Goal: Task Accomplishment & Management: Complete application form

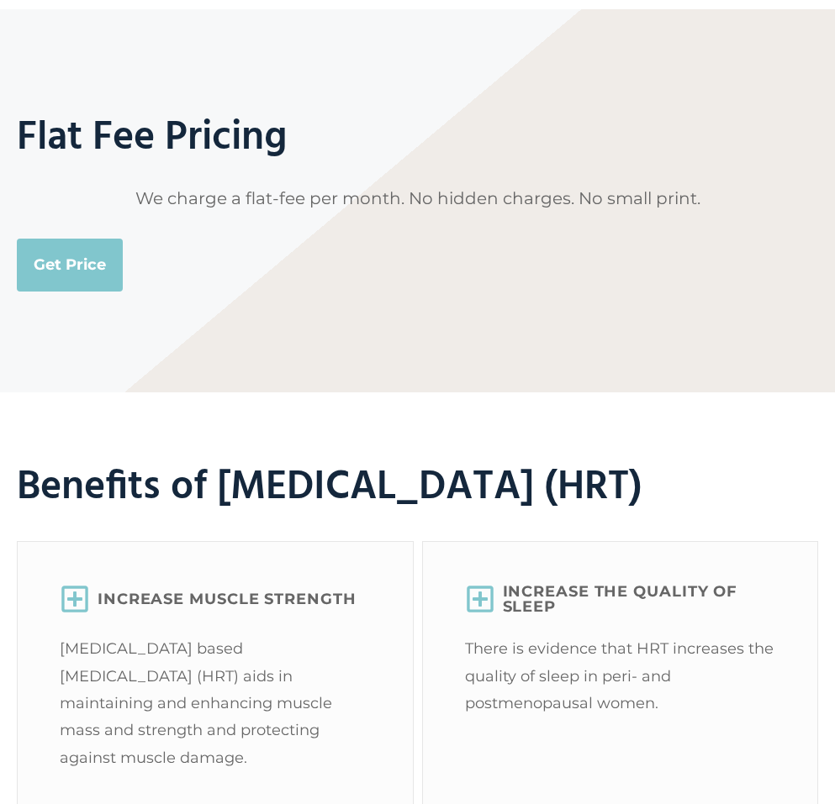
scroll to position [1936, 0]
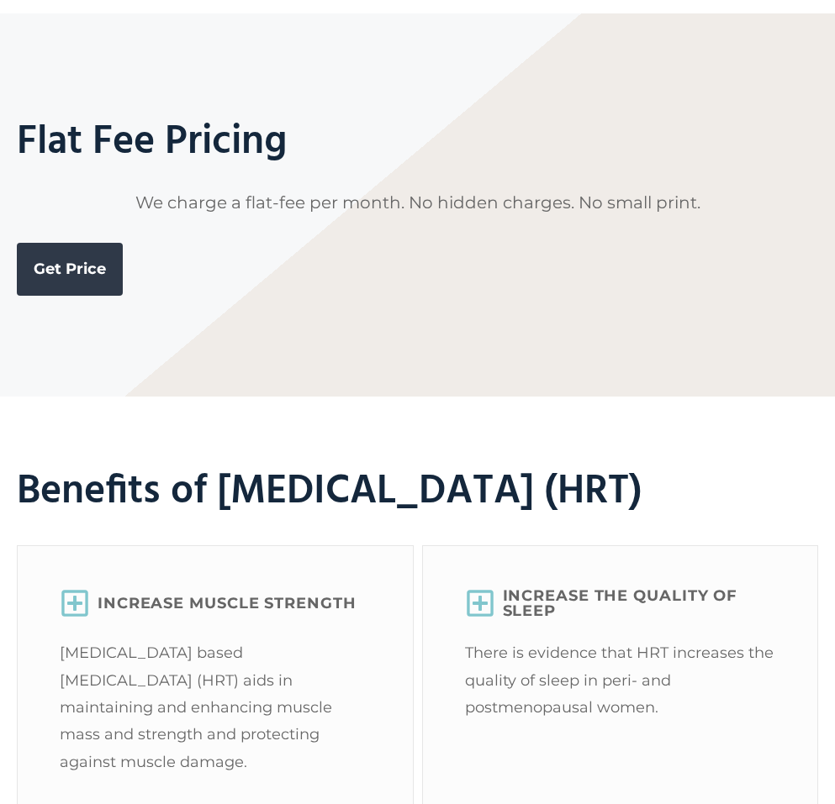
click at [67, 295] on link "Get Price" at bounding box center [70, 269] width 106 height 52
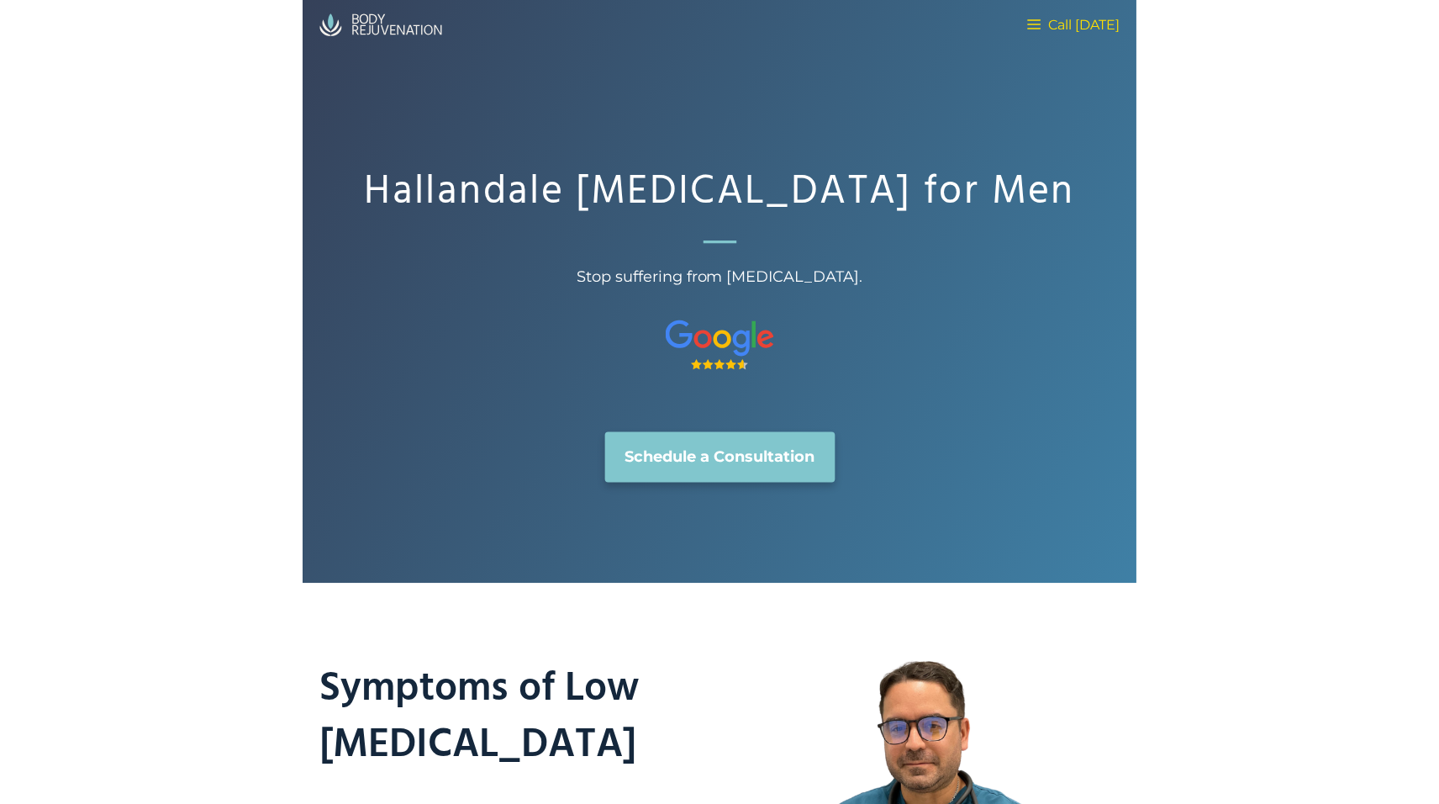
scroll to position [0, 0]
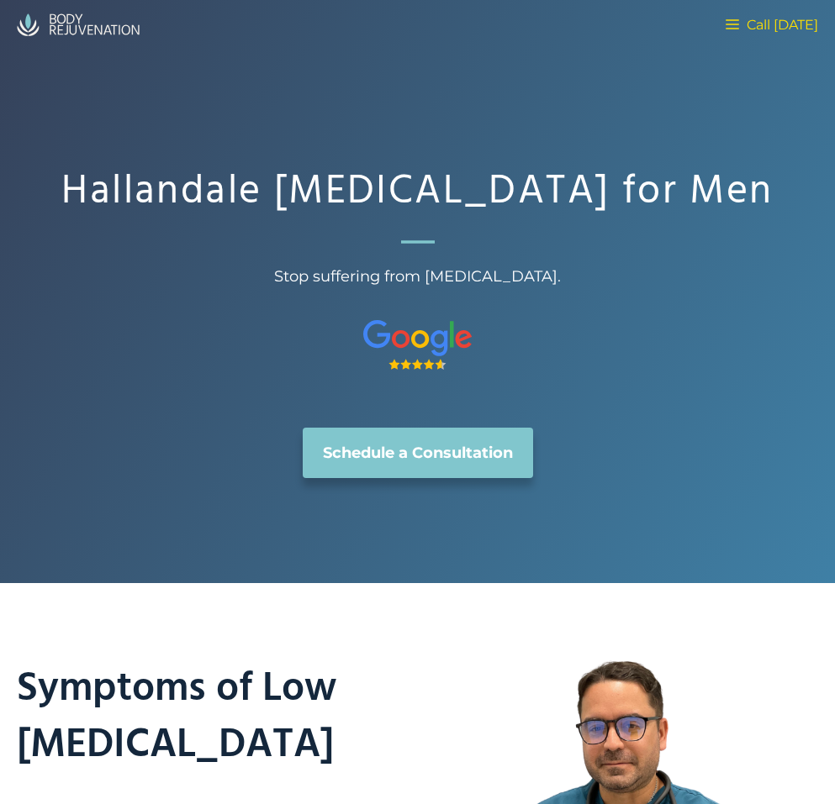
click at [431, 478] on link "Schedule a Consultation" at bounding box center [418, 453] width 230 height 50
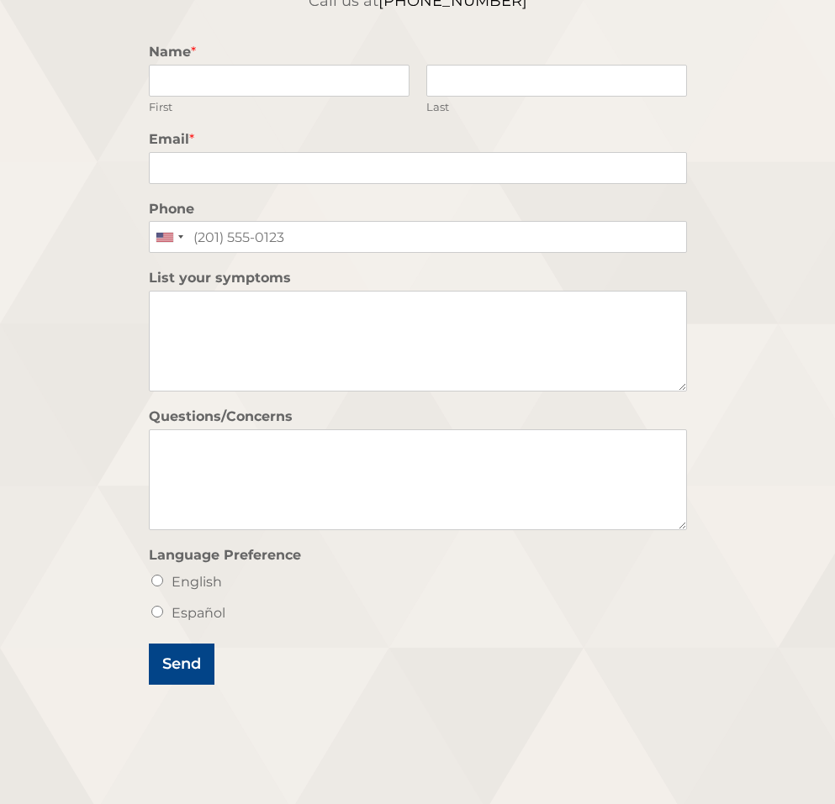
scroll to position [288, 0]
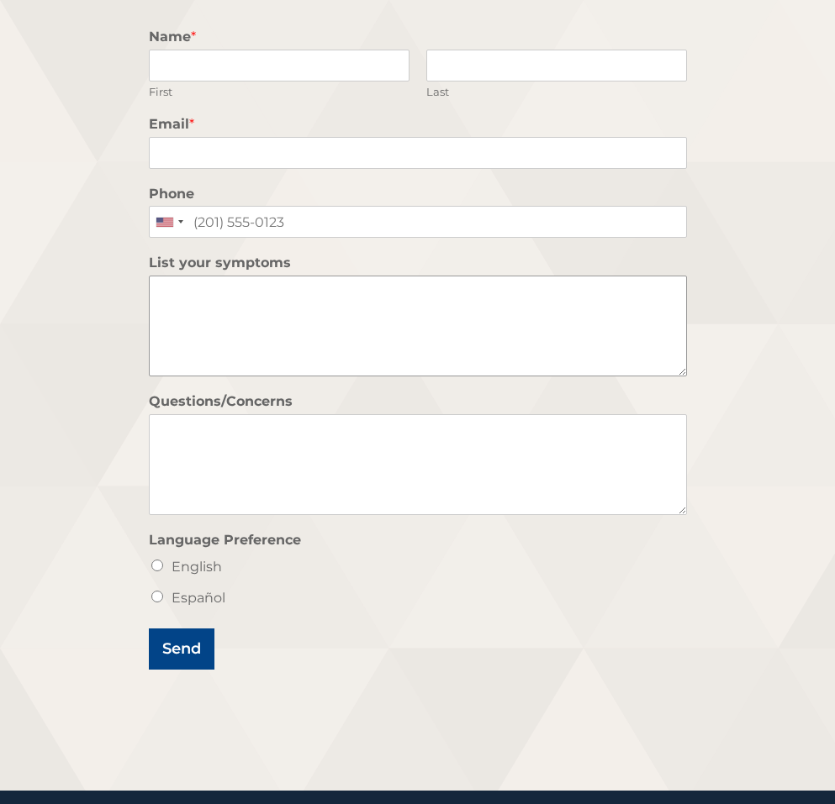
click at [347, 302] on textarea "List your symptoms" at bounding box center [418, 326] width 538 height 101
type textarea "Low Energy / sex drive"
type input "[PERSON_NAME][EMAIL_ADDRESS][PERSON_NAME][DOMAIN_NAME]"
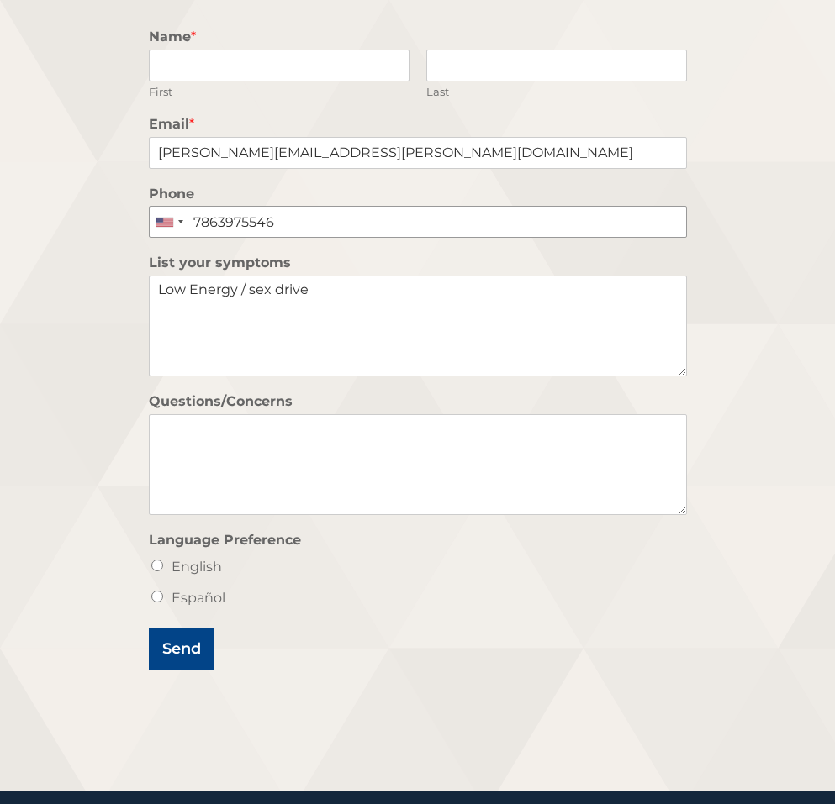
type input "7863975546"
click at [477, 246] on div "List your symptoms Low Energy / sex drive" at bounding box center [418, 315] width 538 height 139
type input "[PERSON_NAME]"
click at [395, 458] on textarea "Questions/Concerns" at bounding box center [418, 464] width 538 height 101
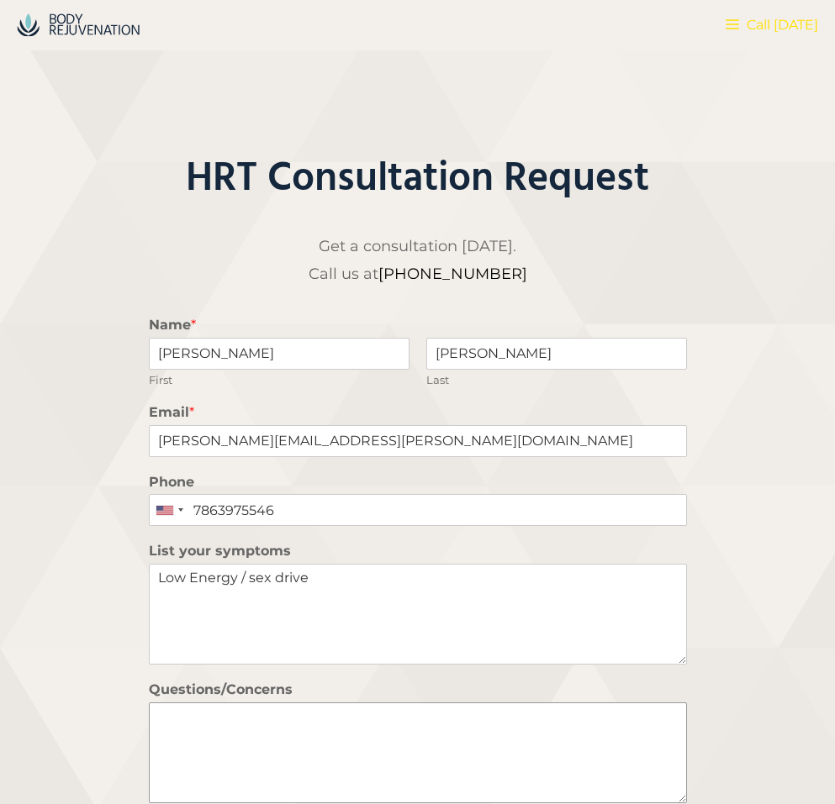
scroll to position [0, 0]
click at [791, 225] on div "HRT Consultation Request Get a consultation [DATE]. Call us at [PHONE_NUMBER] N…" at bounding box center [417, 564] width 835 height 1029
click at [646, 244] on p "Get a consultation [DATE]. Call us at [PHONE_NUMBER]" at bounding box center [418, 260] width 538 height 55
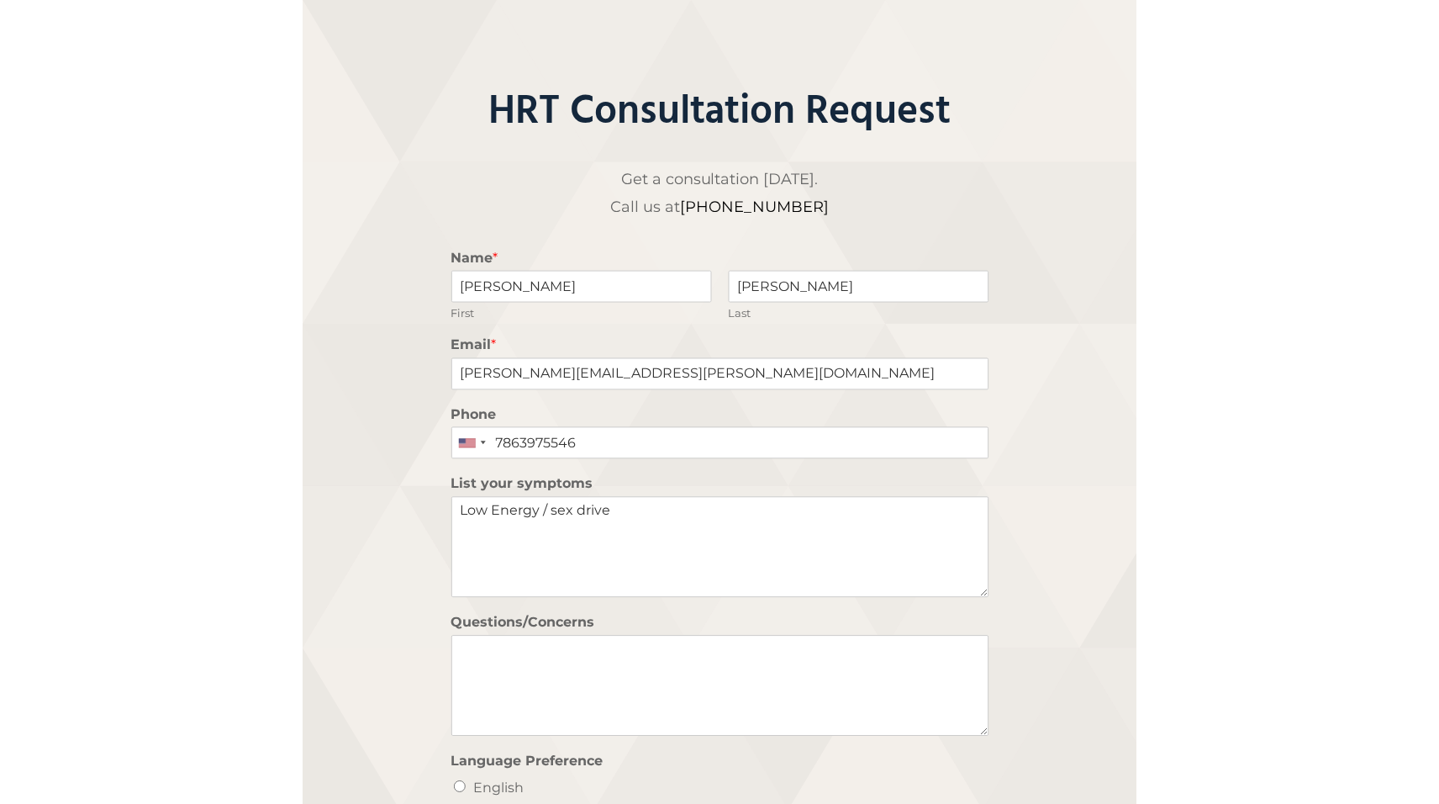
scroll to position [68, 0]
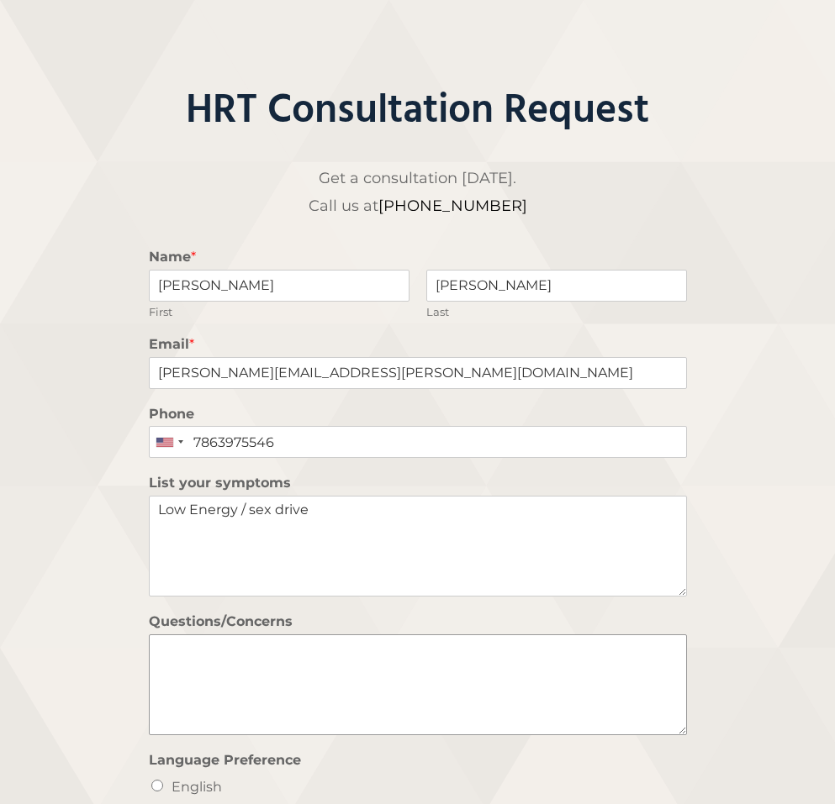
click at [294, 664] on textarea "Questions/Concerns" at bounding box center [418, 685] width 538 height 101
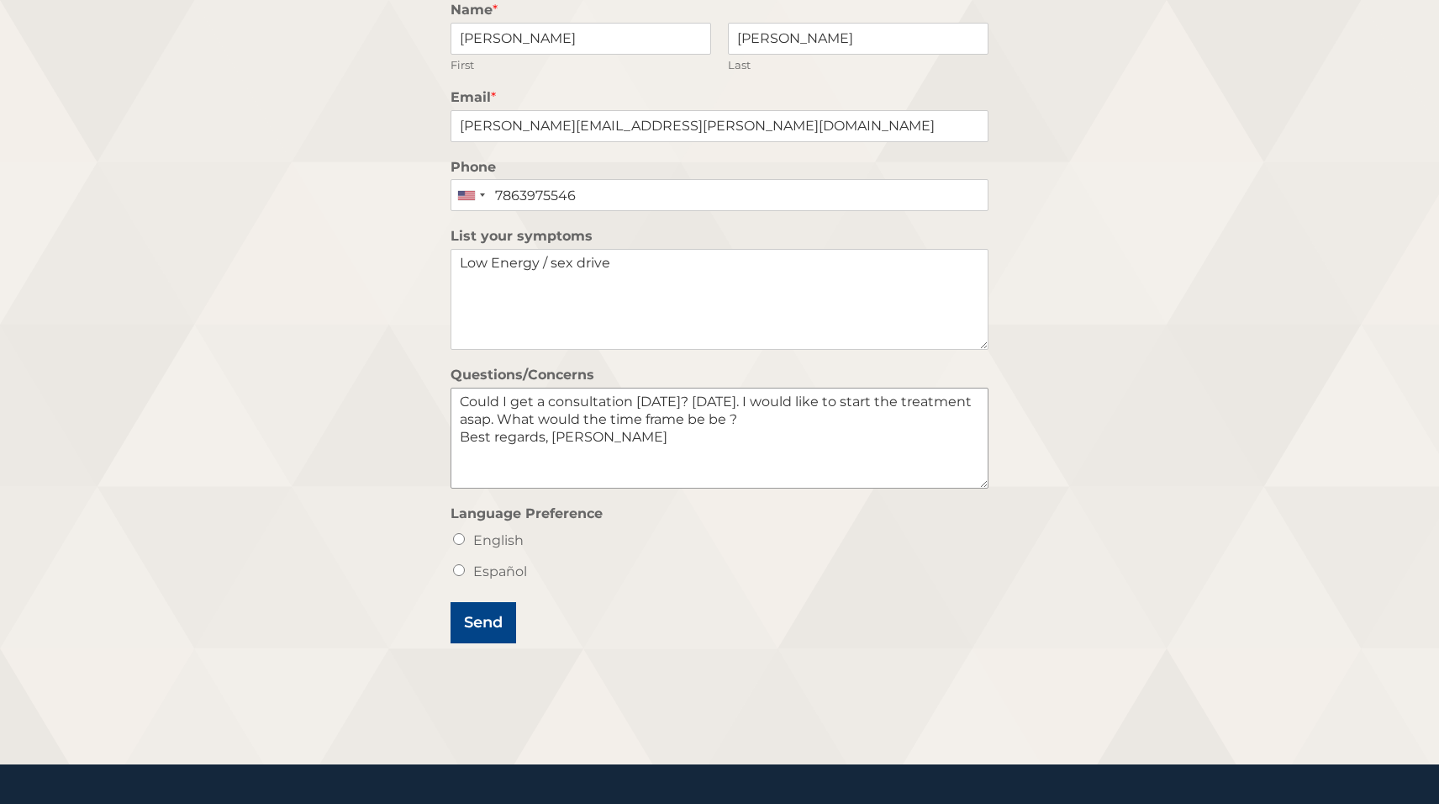
scroll to position [366, 0]
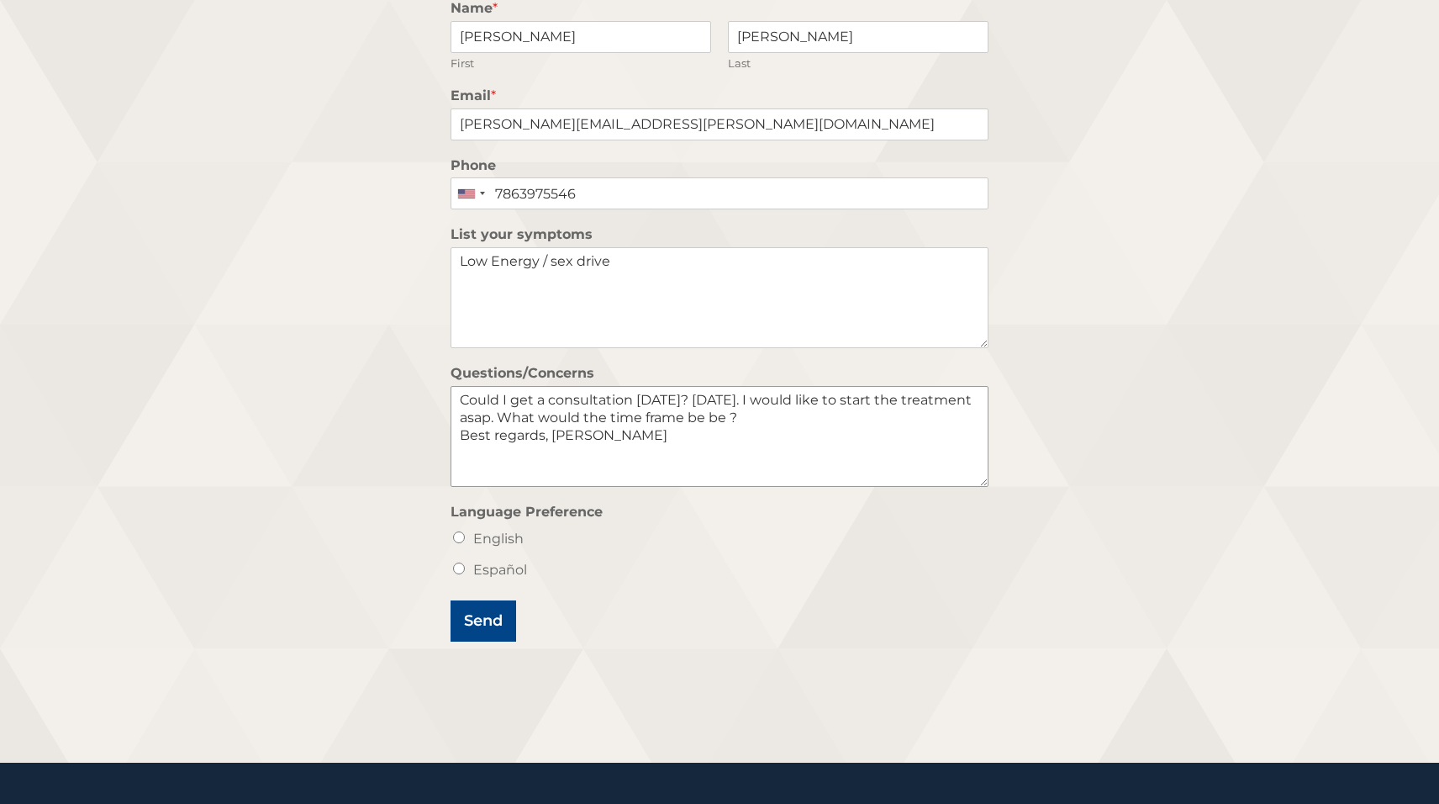
click at [774, 415] on textarea "Could I get a consultation [DATE]? [DATE]. I would like to start the treatment …" at bounding box center [720, 436] width 538 height 101
type textarea "Could I get a consultation [DATE]? [DATE]. I would like to start the treatment …"
click at [461, 531] on input "English" at bounding box center [459, 537] width 12 height 12
radio input "true"
click at [480, 621] on button "Send" at bounding box center [484, 620] width 66 height 41
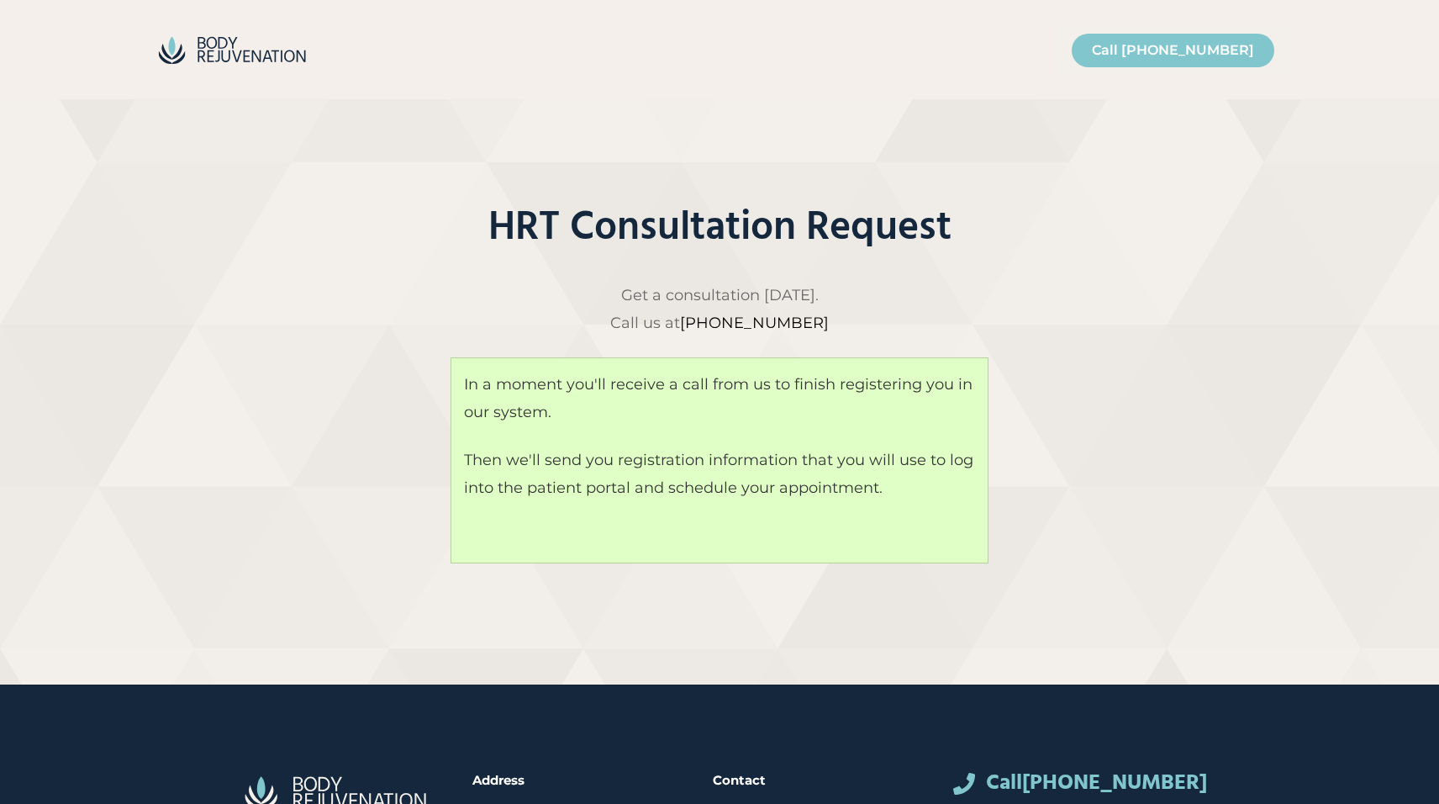
scroll to position [0, 0]
